Goal: Task Accomplishment & Management: Complete application form

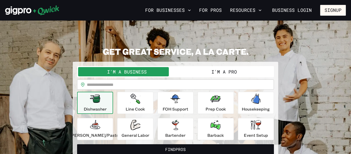
click at [228, 71] on button "I'm a Pro" at bounding box center [224, 71] width 97 height 9
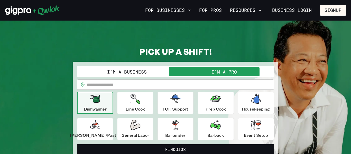
click at [184, 83] on input "text" at bounding box center [180, 84] width 187 height 10
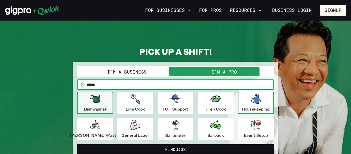
click at [263, 110] on p "Housekeeping" at bounding box center [256, 109] width 28 height 6
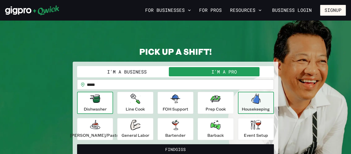
click at [107, 102] on div "Dishwasher" at bounding box center [95, 103] width 23 height 19
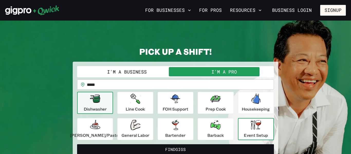
click at [252, 130] on icon "button" at bounding box center [256, 125] width 10 height 10
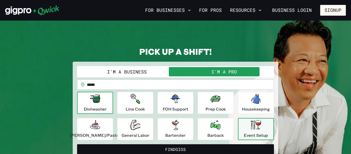
click at [113, 101] on button "Dishwasher" at bounding box center [95, 103] width 36 height 22
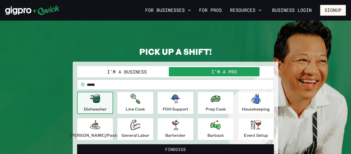
click at [122, 82] on input "*****" at bounding box center [180, 84] width 187 height 10
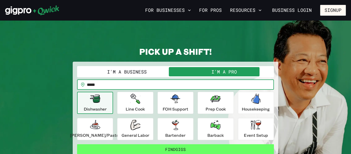
type input "*****"
click at [101, 146] on button "Find Gigs" at bounding box center [175, 149] width 197 height 10
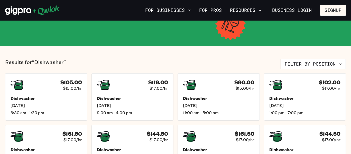
scroll to position [93, 0]
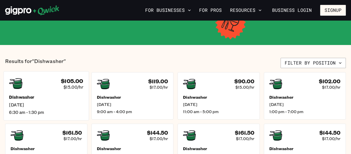
click at [60, 108] on div "Dishwasher [DATE] 6:30 am - 1:30 pm" at bounding box center [46, 105] width 74 height 20
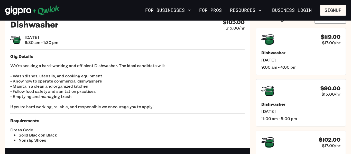
scroll to position [21, 0]
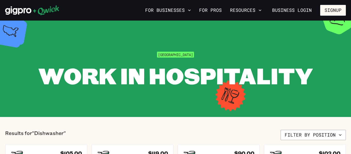
scroll to position [93, 0]
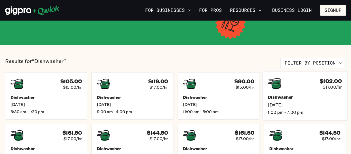
click at [294, 107] on span "[DATE]" at bounding box center [305, 104] width 74 height 5
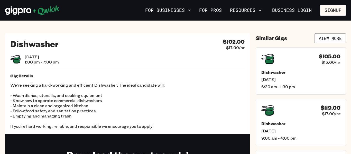
click at [150, 96] on p "We're seeking a hard-working and efficient Dishwasher. The ideal candidate will…" at bounding box center [127, 106] width 235 height 46
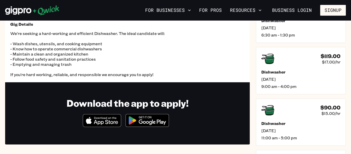
scroll to position [51, 0]
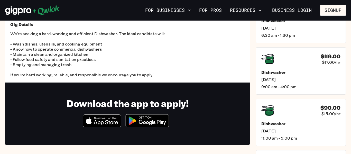
click at [131, 121] on img at bounding box center [147, 120] width 50 height 19
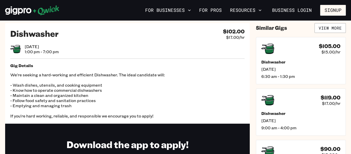
scroll to position [0, 0]
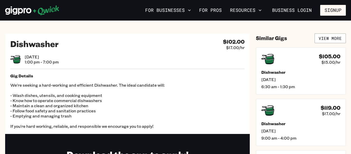
click at [29, 7] on icon at bounding box center [32, 10] width 54 height 10
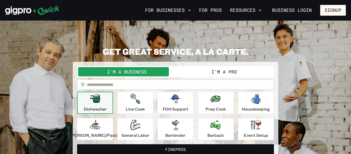
click at [29, 7] on icon at bounding box center [32, 10] width 54 height 10
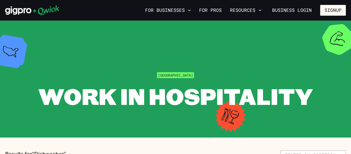
scroll to position [93, 0]
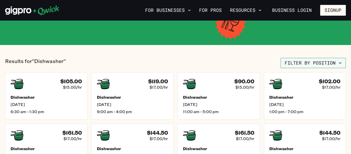
click at [336, 60] on button "Filter by position" at bounding box center [313, 63] width 65 height 10
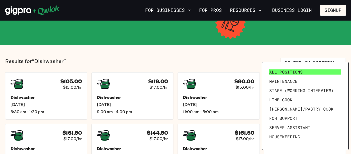
click at [317, 67] on link "All Positions" at bounding box center [305, 71] width 76 height 9
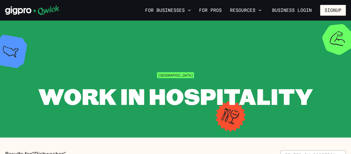
scroll to position [93, 0]
